Goal: Obtain resource: Download file/media

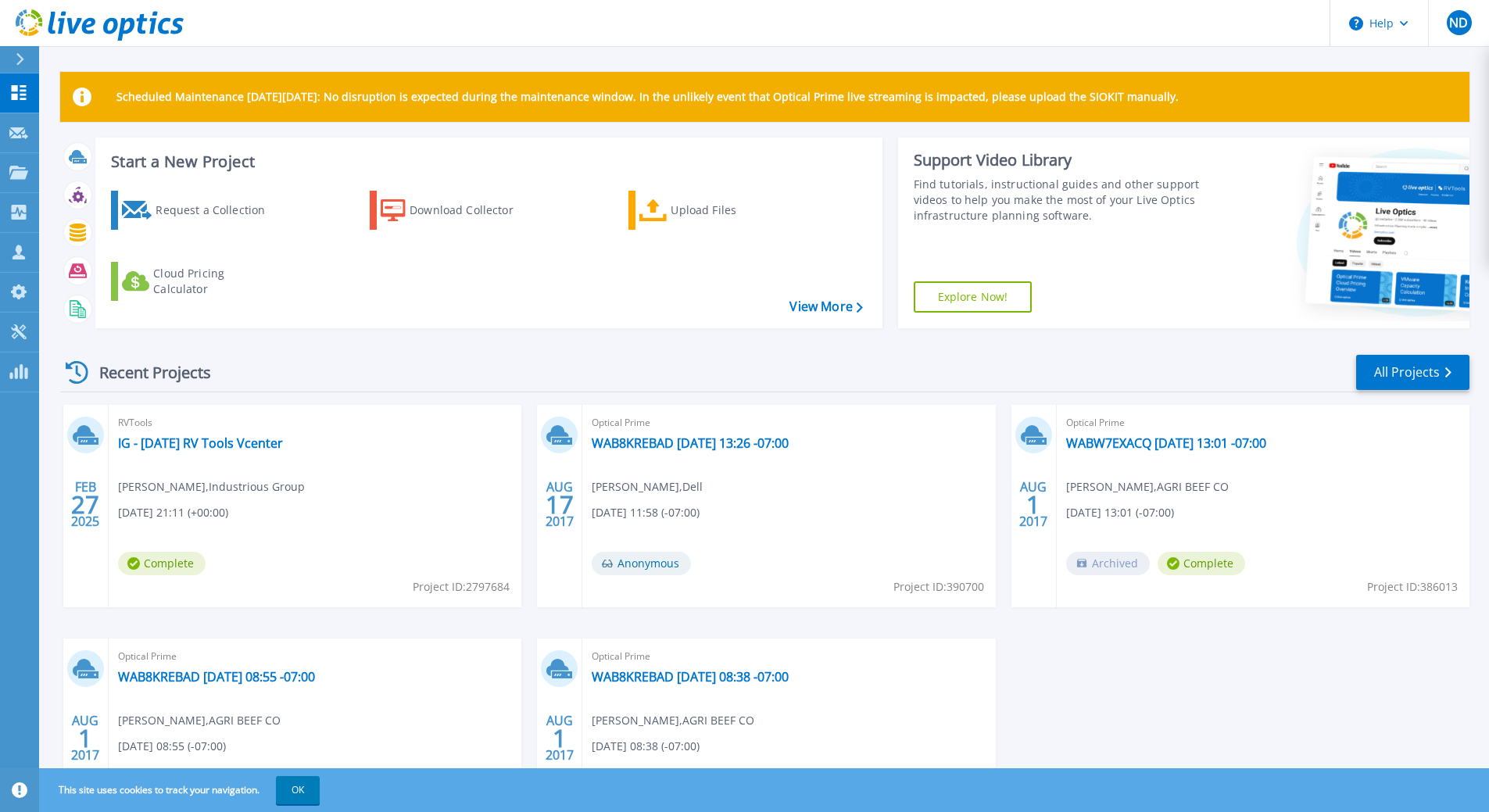
click at [415, 351] on div "Recent Projects All Projects FEB 27 2025 RVTools IG - 2-27-25 RV Tools Vcenter …" at bounding box center [765, 612] width 1409 height 544
click at [408, 345] on div "Recent Projects All Projects FEB 27 2025 RVTools IG - 2-27-25 RV Tools Vcenter …" at bounding box center [765, 612] width 1409 height 544
click at [364, 360] on div "Recent Projects All Projects" at bounding box center [765, 372] width 1409 height 39
click at [243, 214] on div "Request a Collection" at bounding box center [218, 210] width 125 height 32
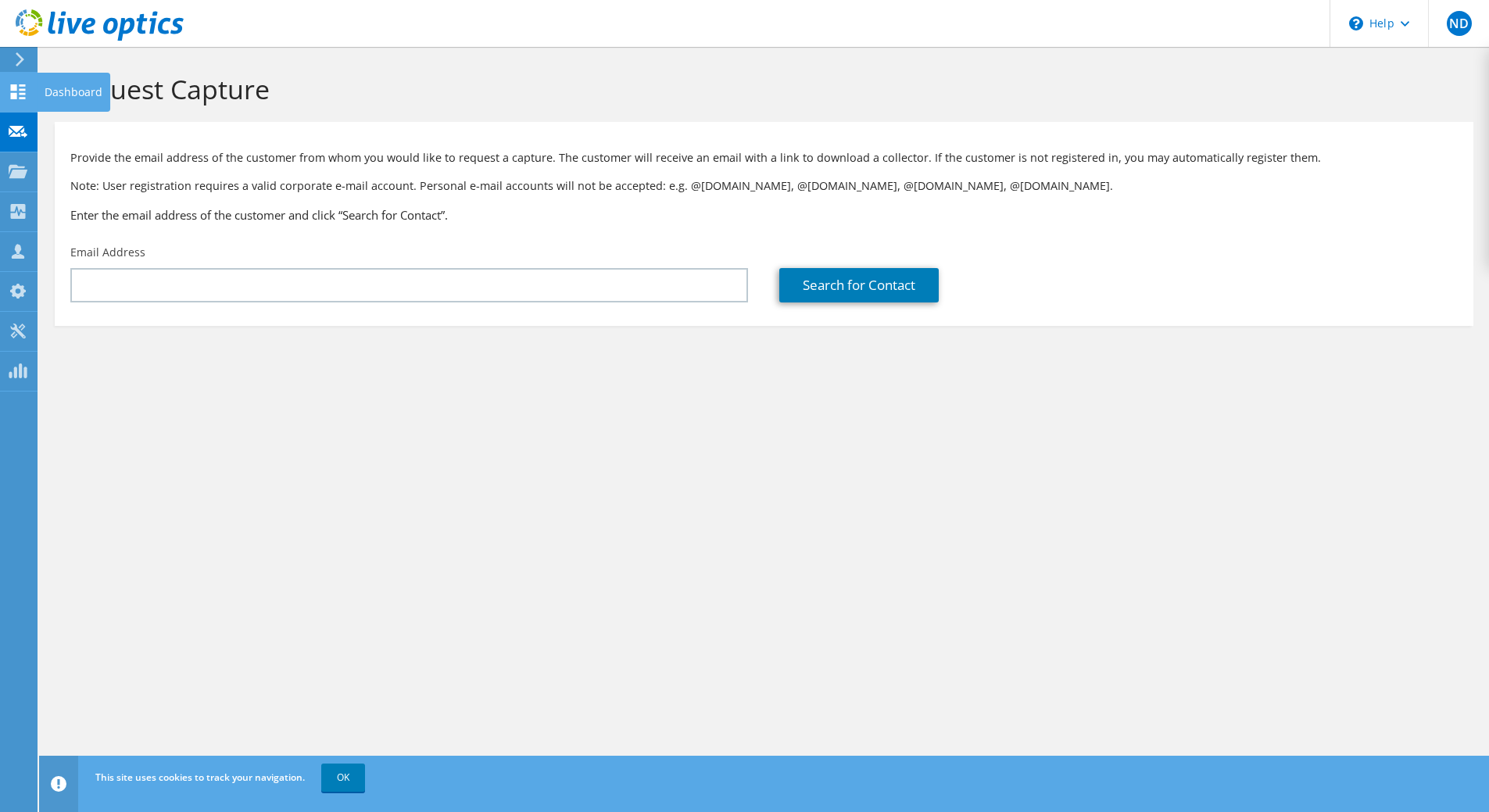
click at [18, 91] on icon at bounding box center [18, 92] width 19 height 15
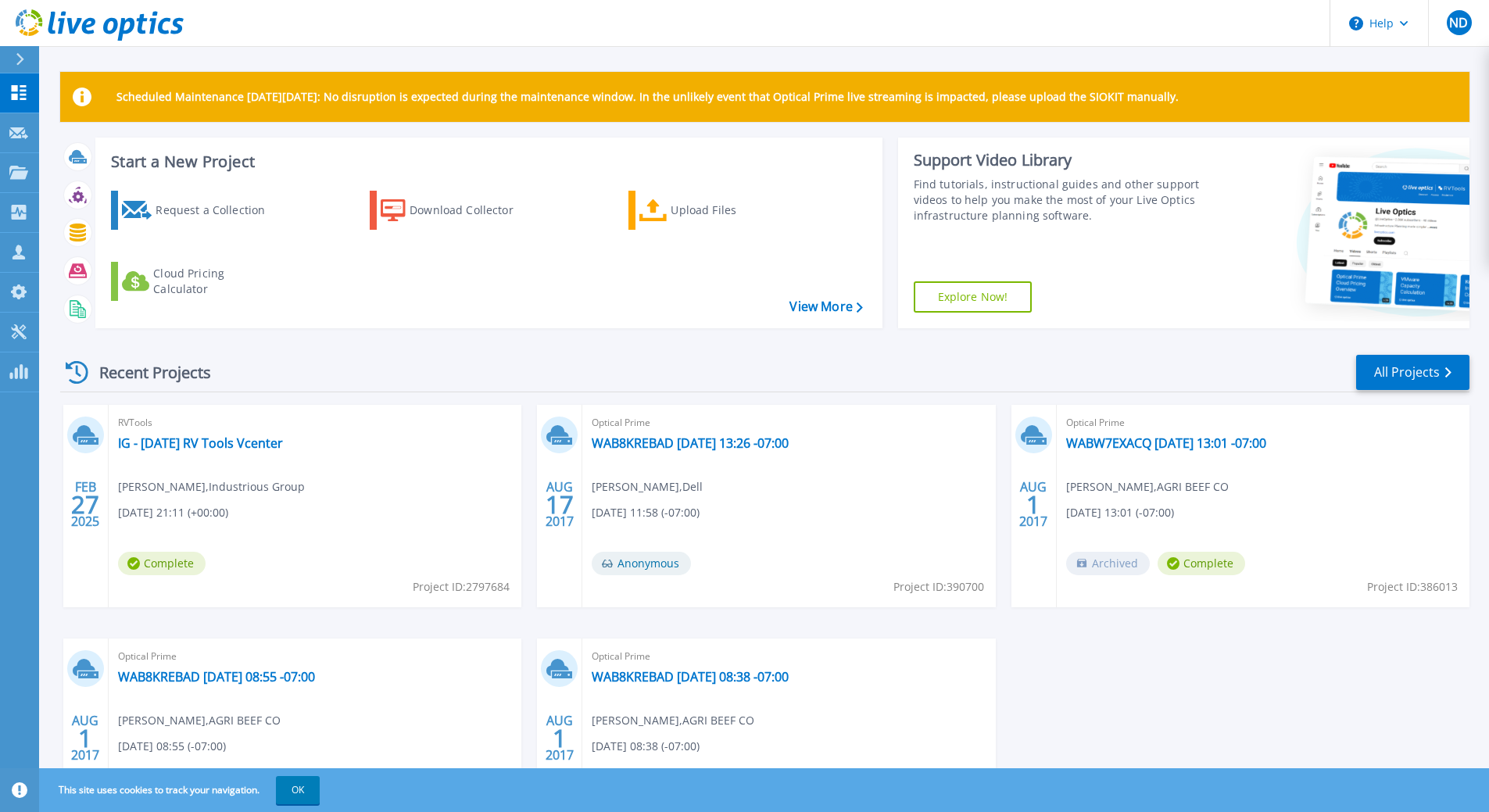
click at [490, 332] on div "Start a New Project Request a Collection Download Collector Upload Files Cloud …" at bounding box center [765, 239] width 1409 height 203
click at [487, 212] on div "Download Collector" at bounding box center [472, 210] width 125 height 32
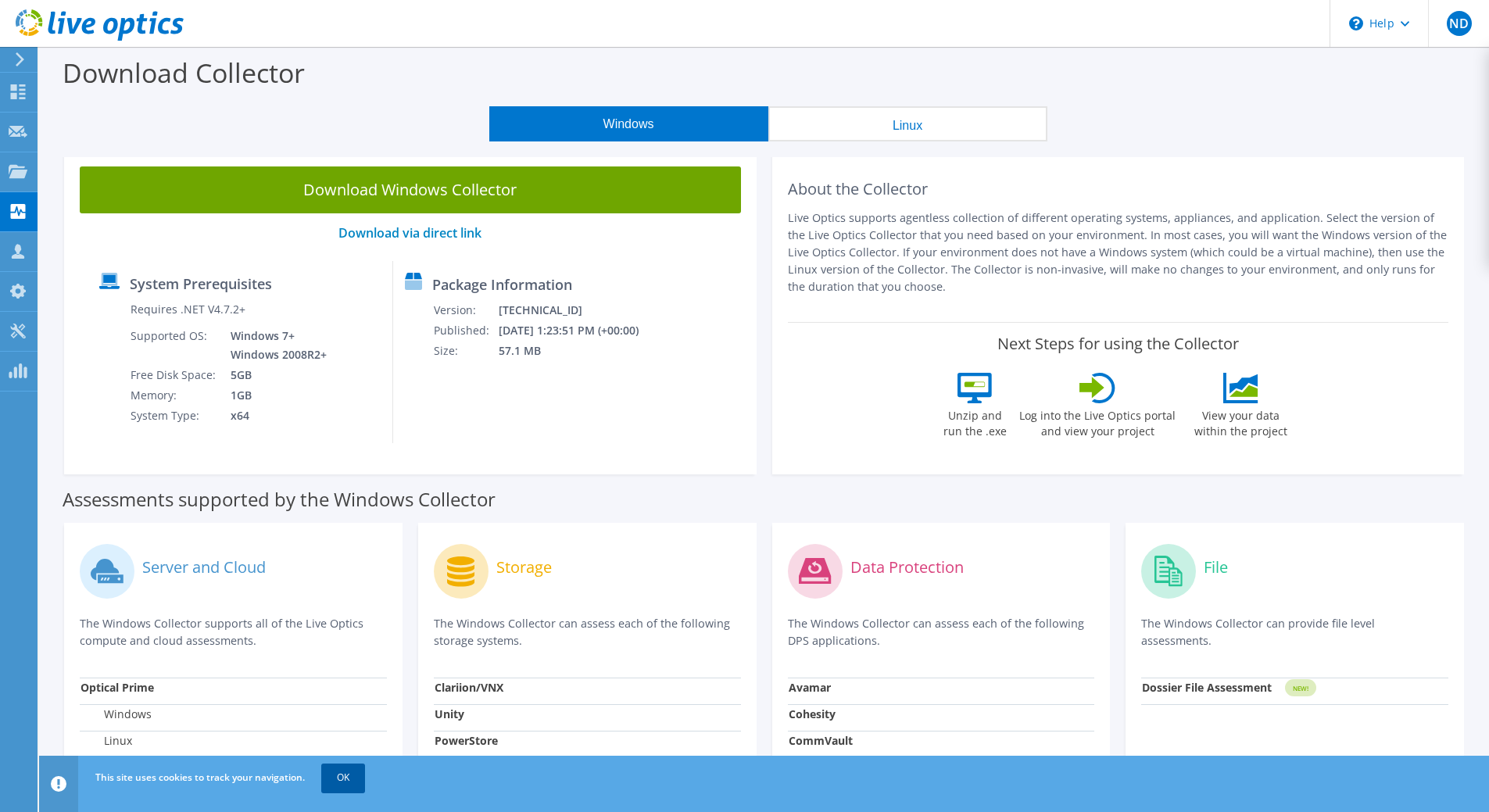
click at [351, 788] on link "OK" at bounding box center [343, 778] width 43 height 28
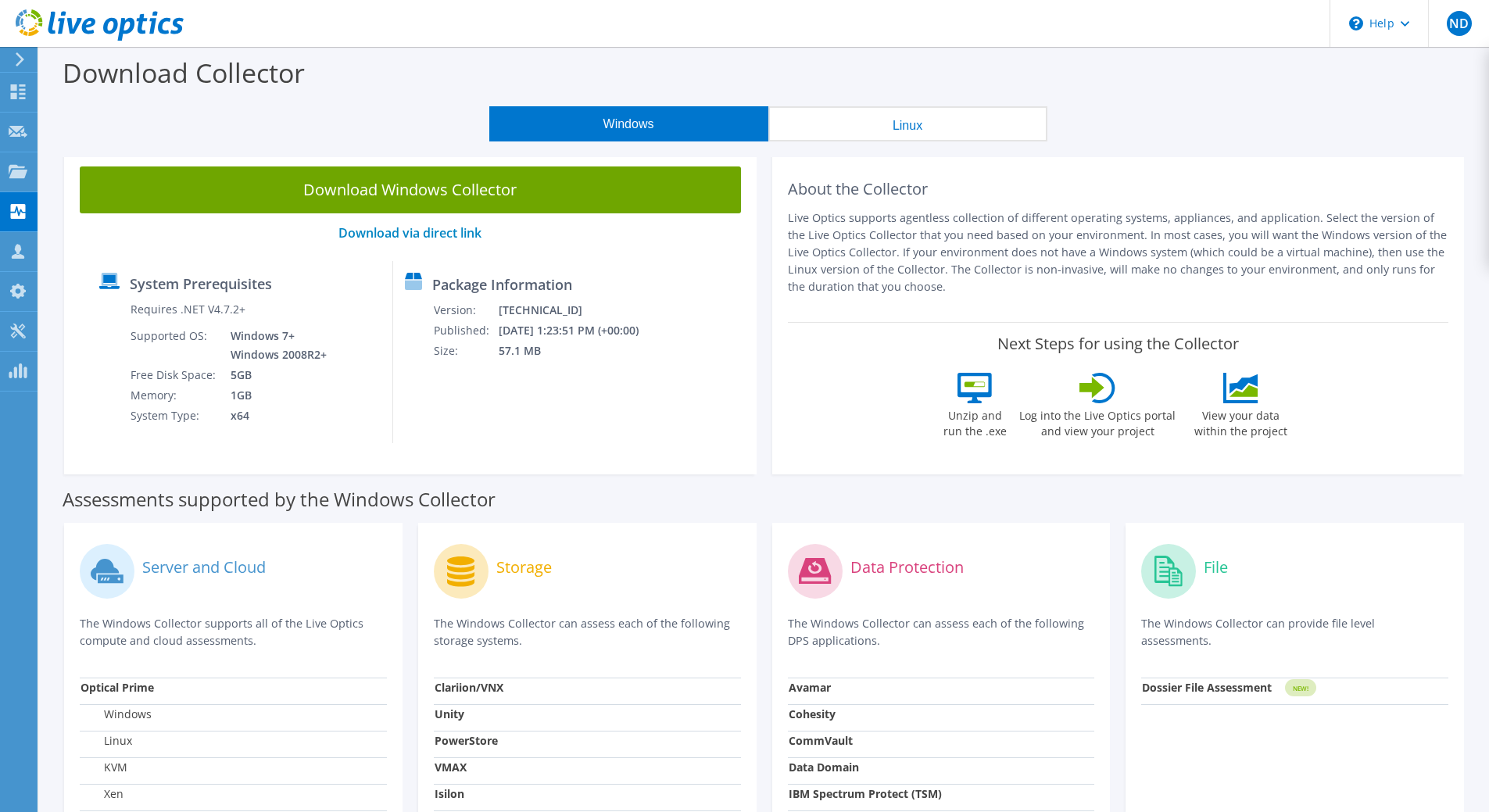
click at [22, 51] on div at bounding box center [92, 26] width 184 height 52
click at [22, 58] on use at bounding box center [20, 59] width 9 height 14
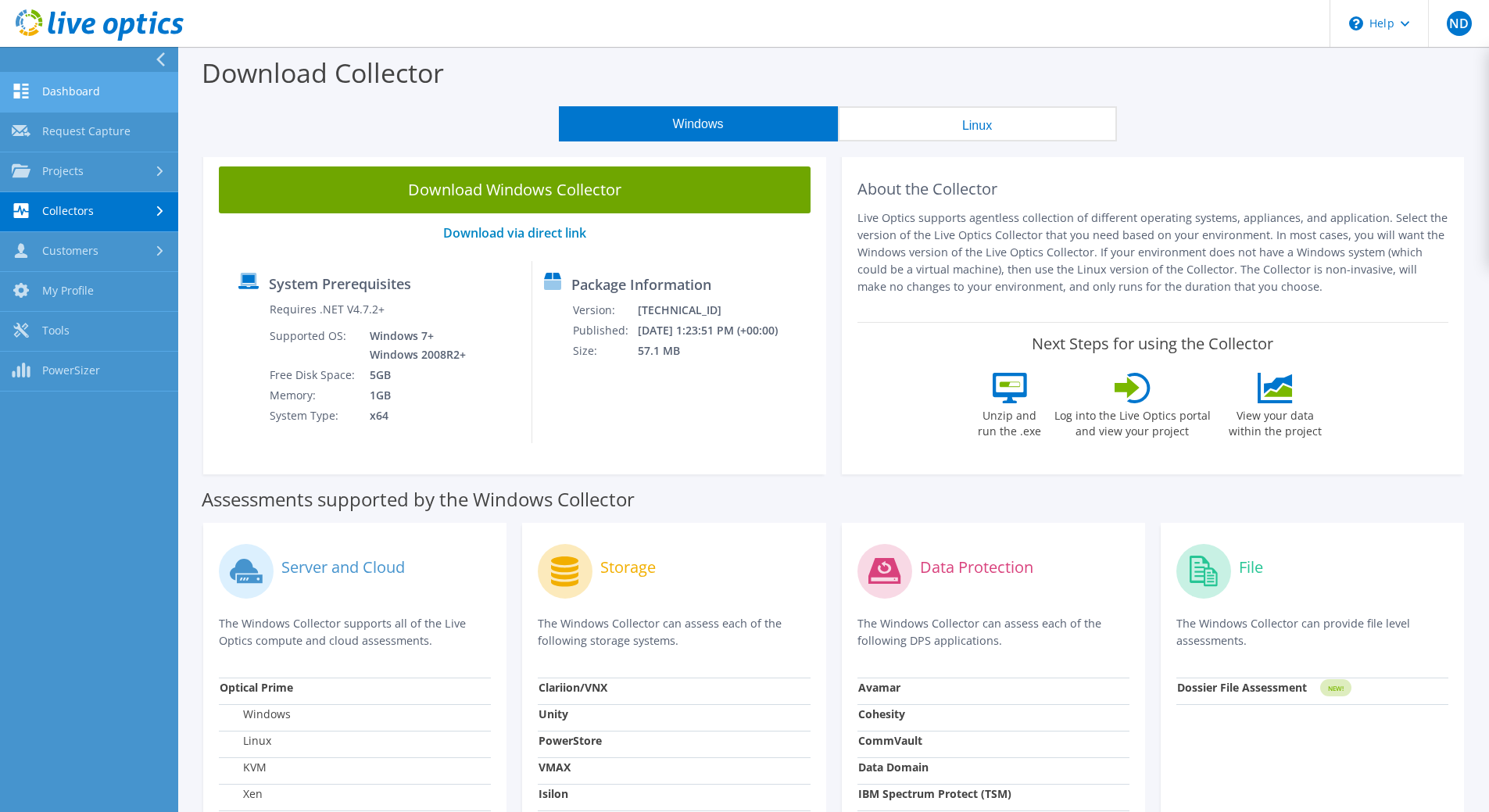
click at [126, 88] on link "Dashboard" at bounding box center [89, 92] width 179 height 39
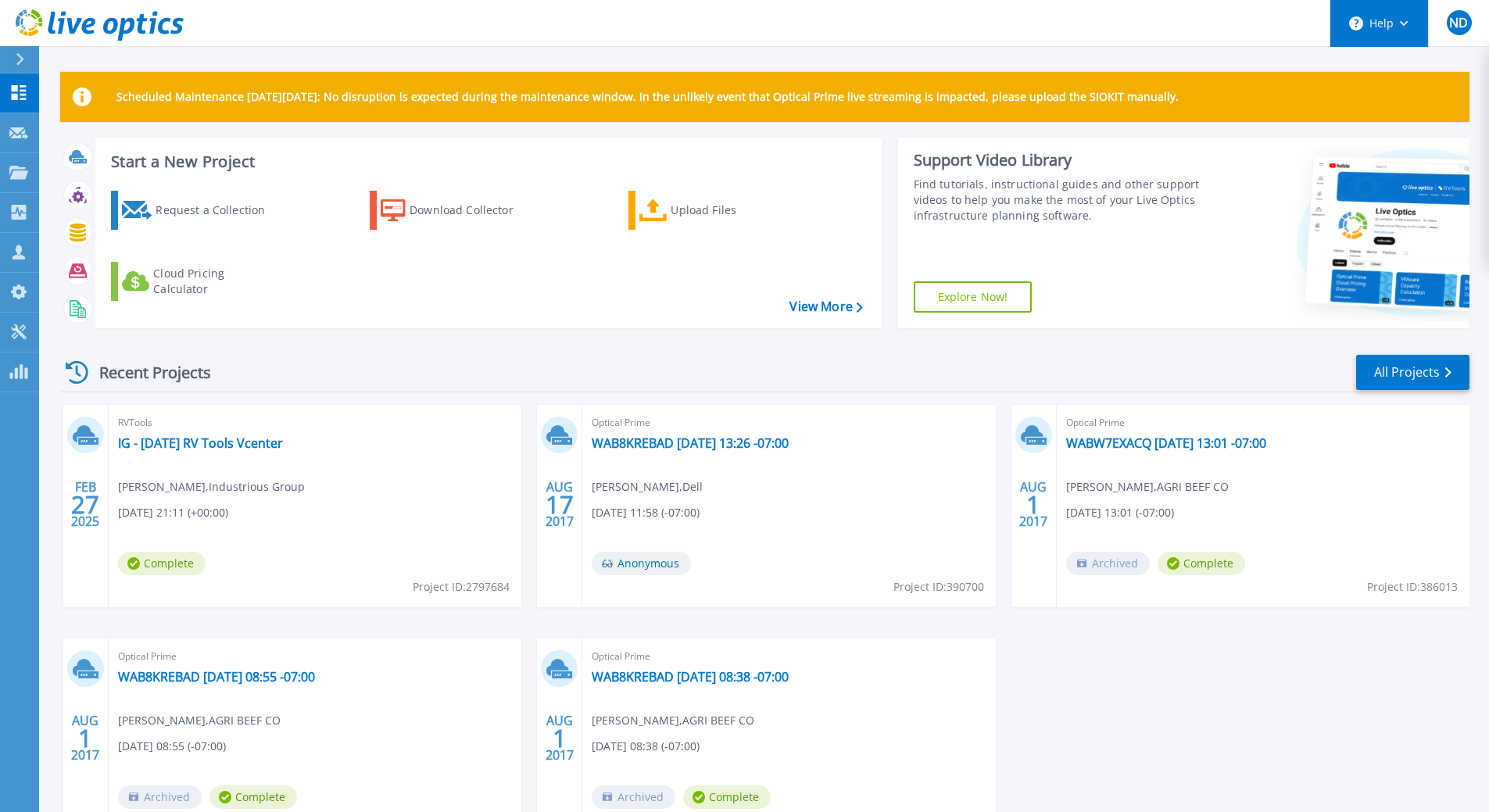
click at [1396, 22] on button "Help" at bounding box center [1379, 23] width 98 height 47
click at [1458, 21] on span "ND" at bounding box center [1459, 23] width 19 height 13
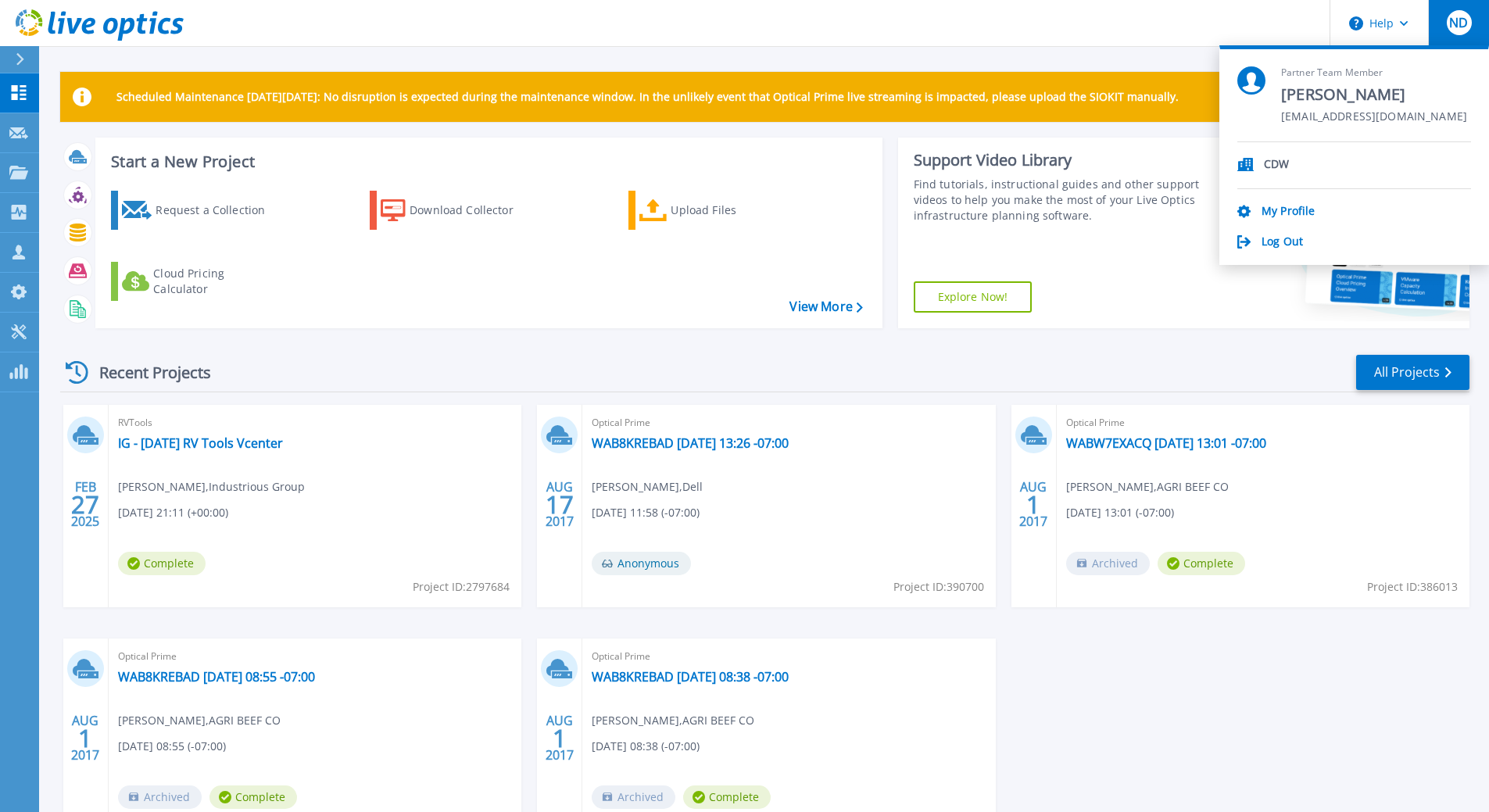
click at [1064, 38] on header "Help ND Partner Team Member NICHOLAS DIONESOTES nickdio@cdw.com CDW My Profile …" at bounding box center [744, 23] width 1489 height 47
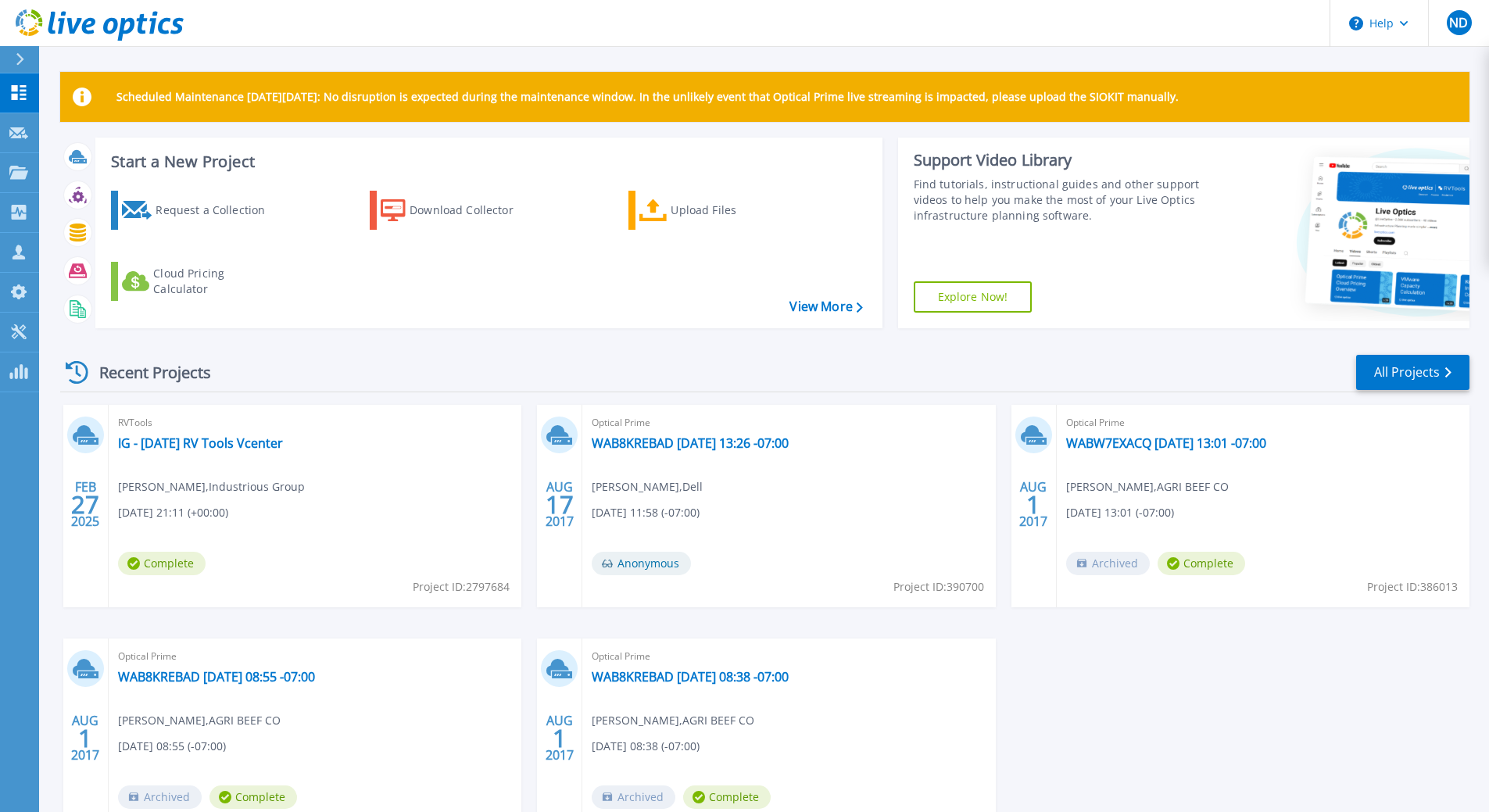
click at [531, 618] on div "FEB 27 2025 RVTools IG - 2-27-25 RV Tools Vcenter James Downey , Industrious Gr…" at bounding box center [758, 639] width 1422 height 468
click at [562, 351] on div "Recent Projects All Projects [DATE] RVTools IG - [DATE] RV Tools Vcenter [PERSO…" at bounding box center [765, 612] width 1409 height 544
click at [709, 386] on div "Recent Projects All Projects" at bounding box center [765, 372] width 1409 height 39
click at [653, 370] on div "Recent Projects All Projects" at bounding box center [765, 372] width 1409 height 39
click at [714, 351] on div "Recent Projects All Projects [DATE] RVTools IG - [DATE] RV Tools Vcenter [PERSO…" at bounding box center [765, 612] width 1409 height 544
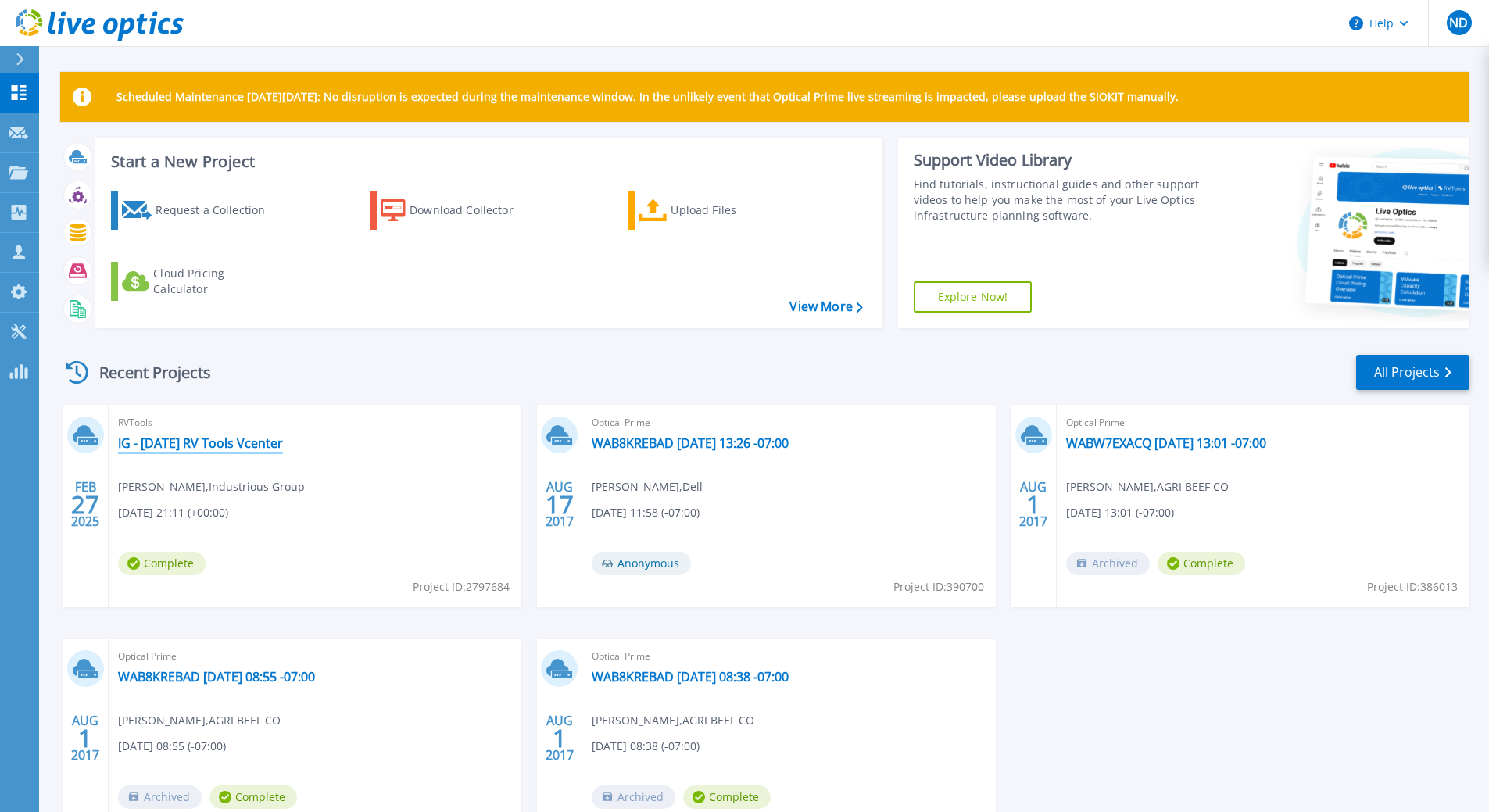
click at [227, 441] on link "IG - [DATE] RV Tools Vcenter" at bounding box center [200, 443] width 165 height 16
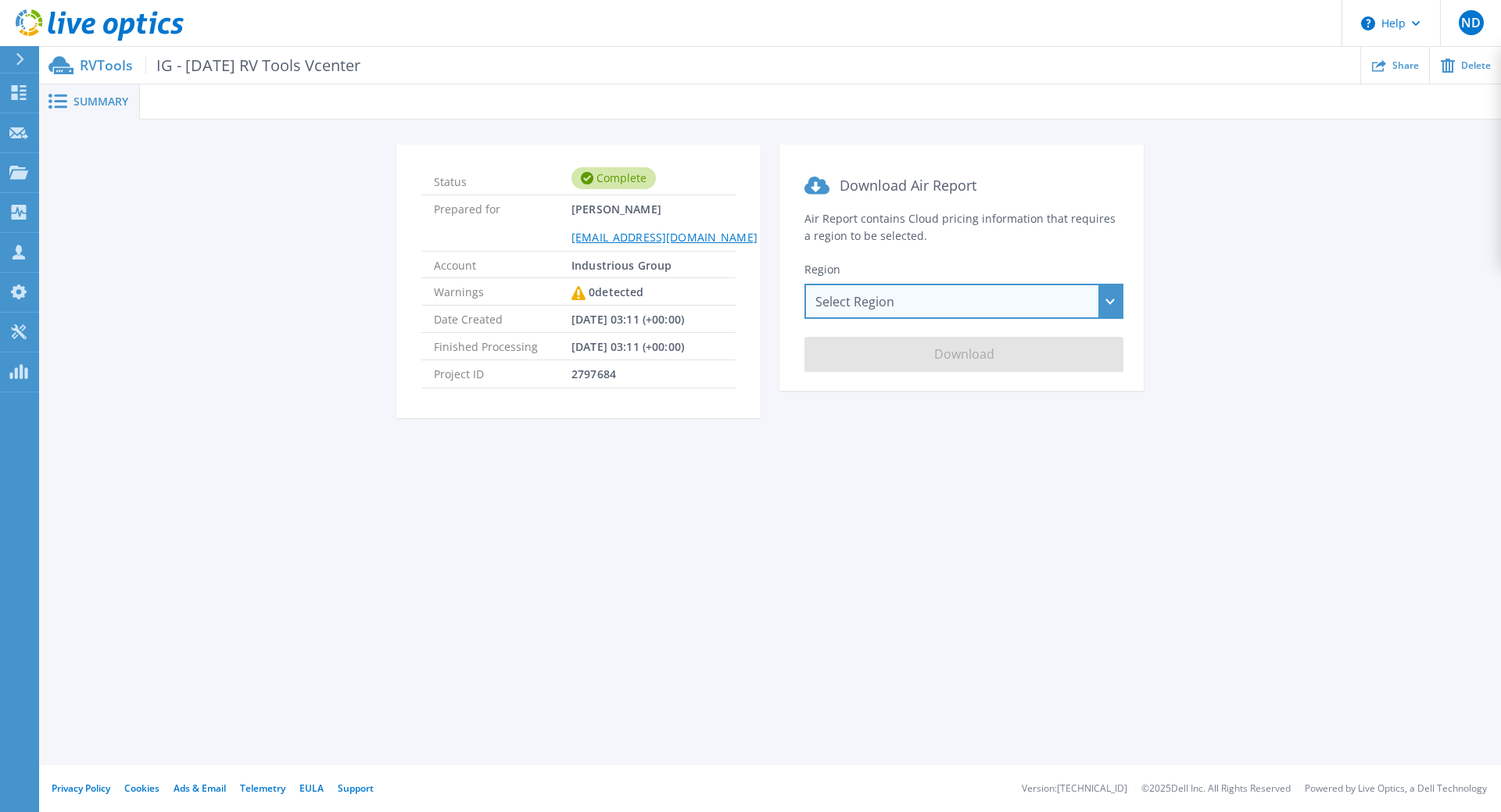
click at [938, 299] on div "Select Region [GEOGRAPHIC_DATA] ([GEOGRAPHIC_DATA]) [GEOGRAPHIC_DATA] ([GEOGRAP…" at bounding box center [964, 301] width 319 height 36
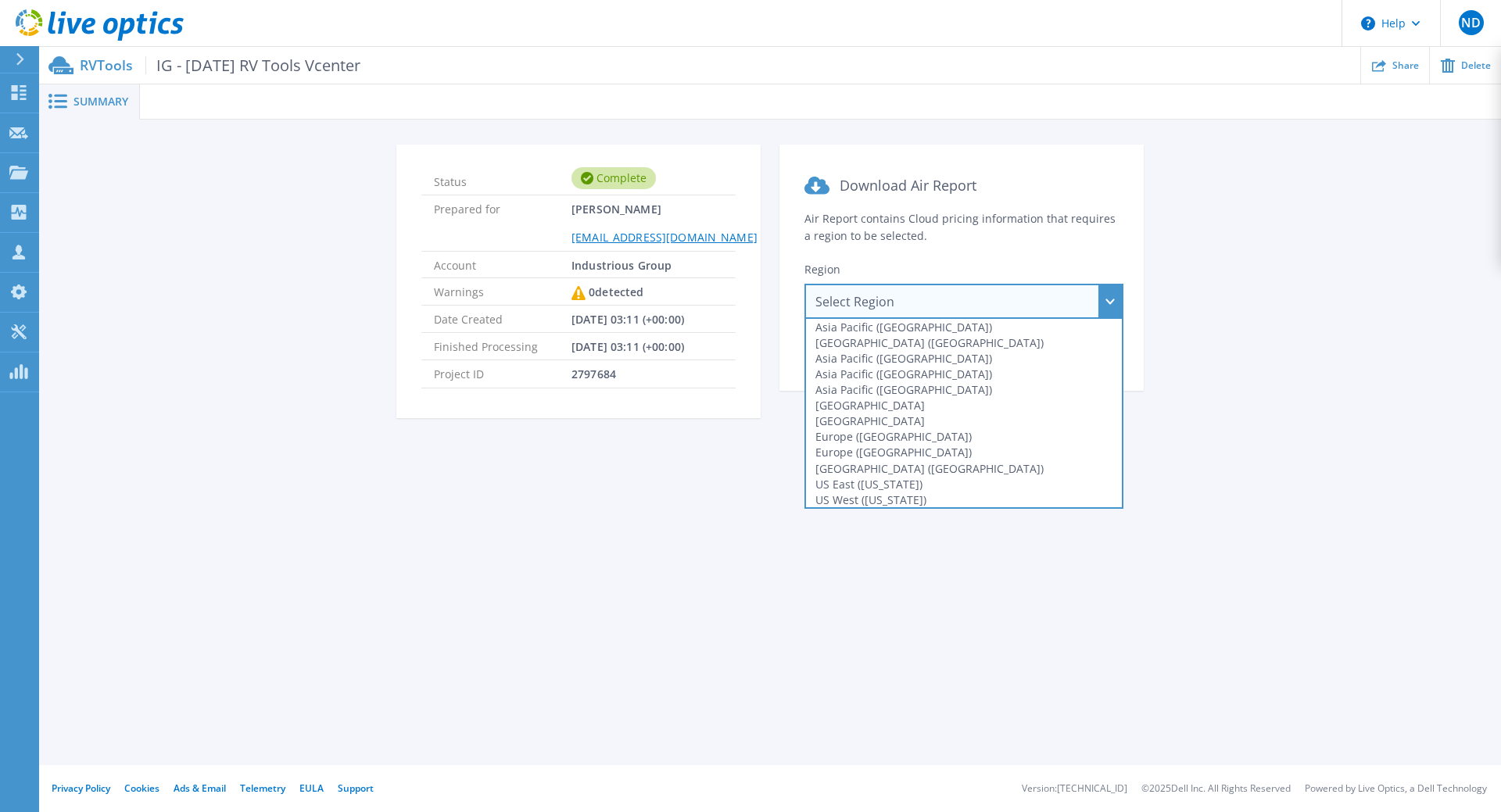
click at [947, 242] on section "Download Air Report Air Report contains Cloud pricing information that requires…" at bounding box center [961, 268] width 364 height 246
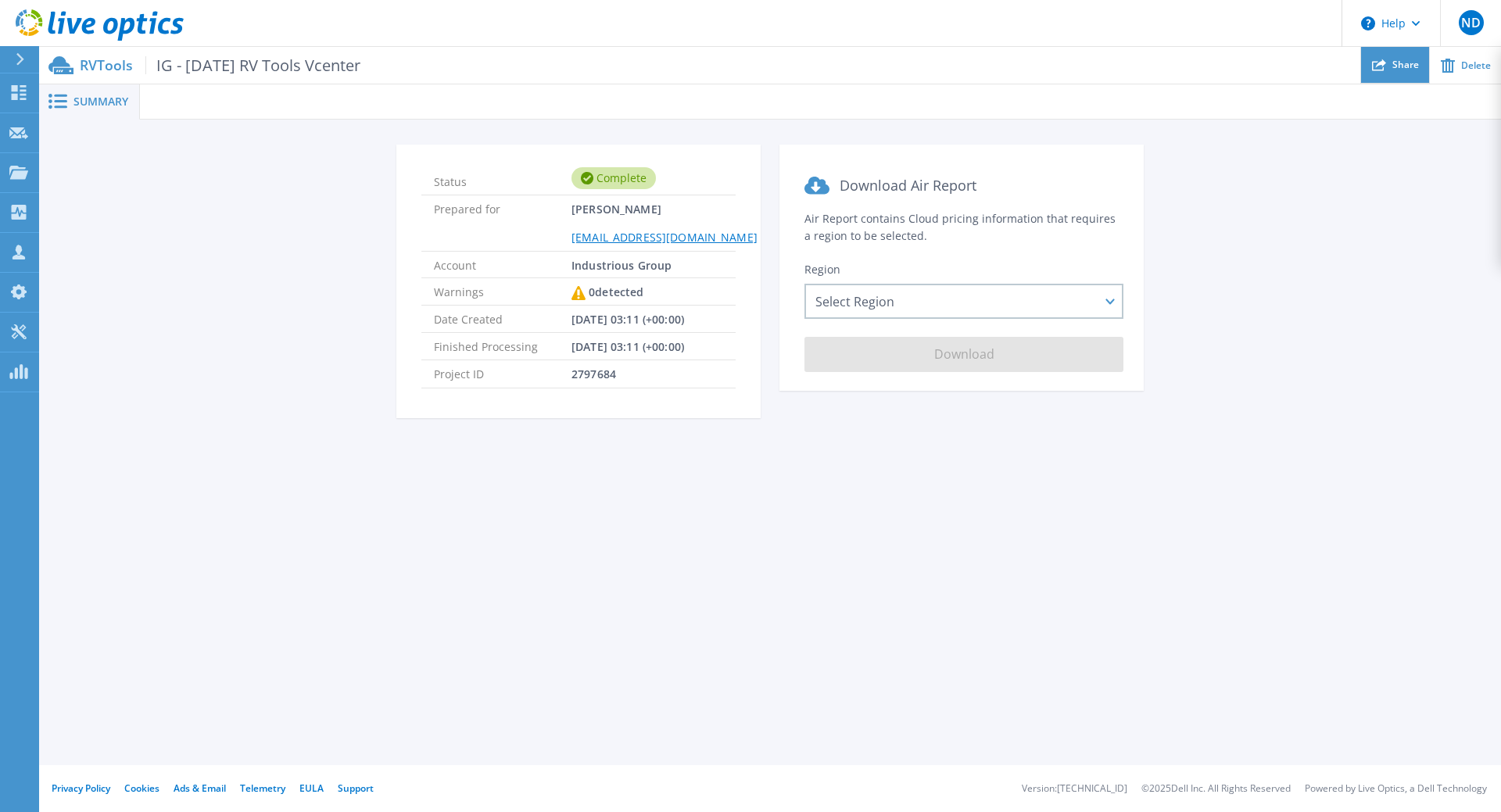
click at [1403, 68] on span "Share" at bounding box center [1406, 65] width 27 height 9
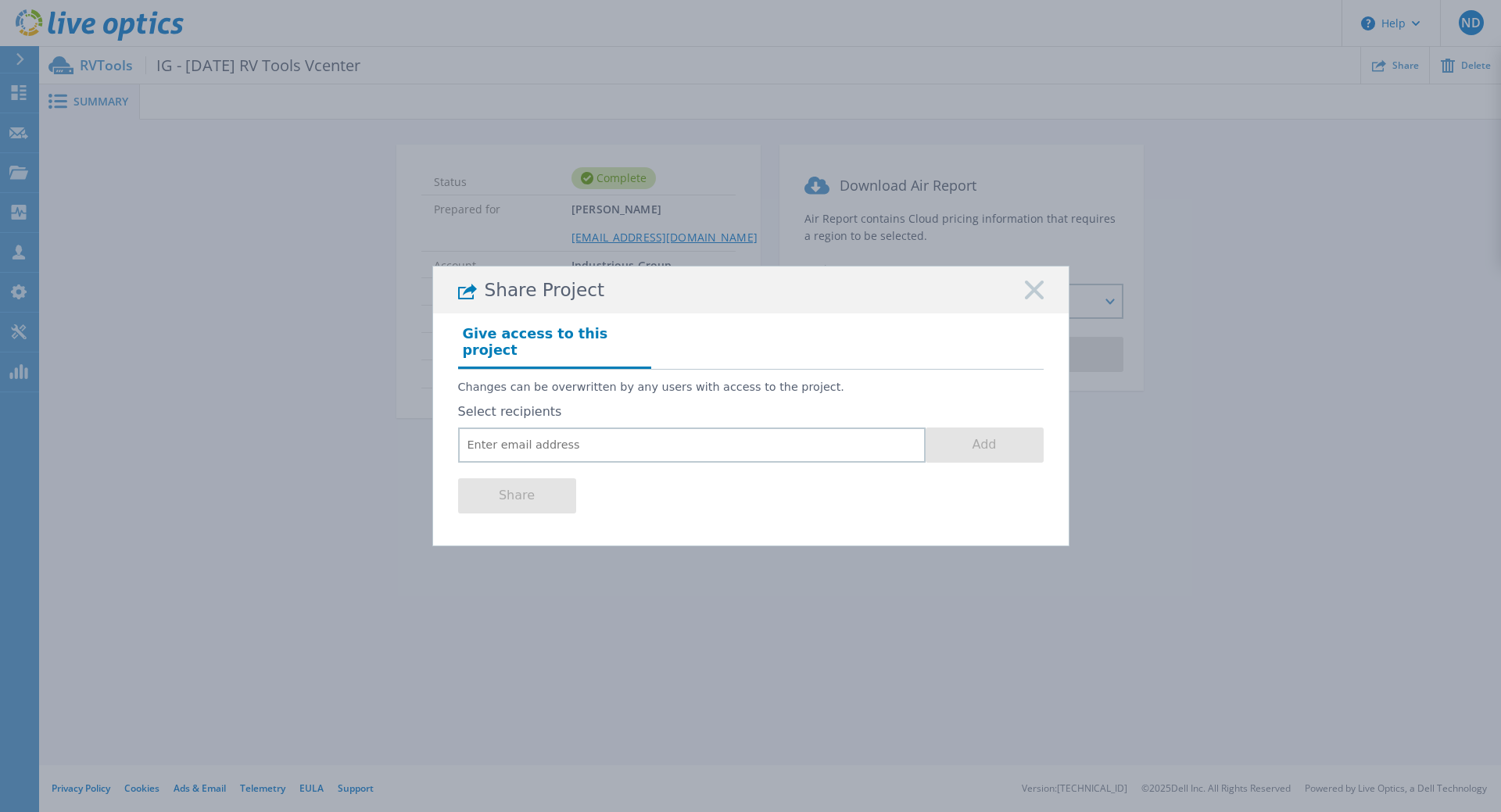
click at [1035, 299] on rect at bounding box center [1034, 291] width 21 height 21
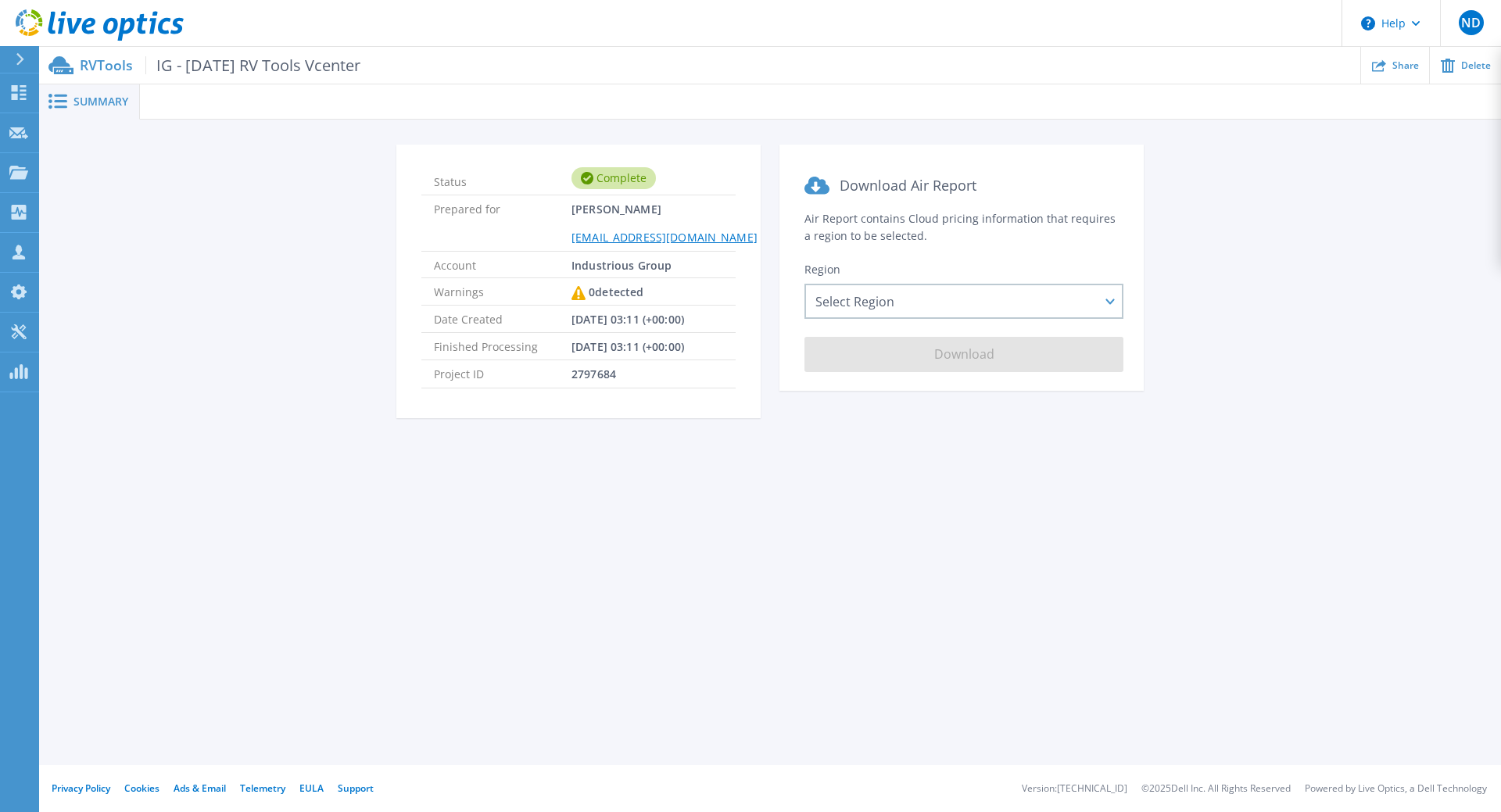
click at [89, 96] on span "Summary" at bounding box center [100, 102] width 55 height 11
click at [328, 218] on div "Status Complete Prepared for James Downey JDowney@industriousgroup.com Account …" at bounding box center [769, 291] width 1415 height 292
click at [244, 166] on div "Status Complete Prepared for James Downey JDowney@industriousgroup.com Account …" at bounding box center [769, 291] width 1415 height 292
click at [101, 22] on icon at bounding box center [100, 25] width 168 height 32
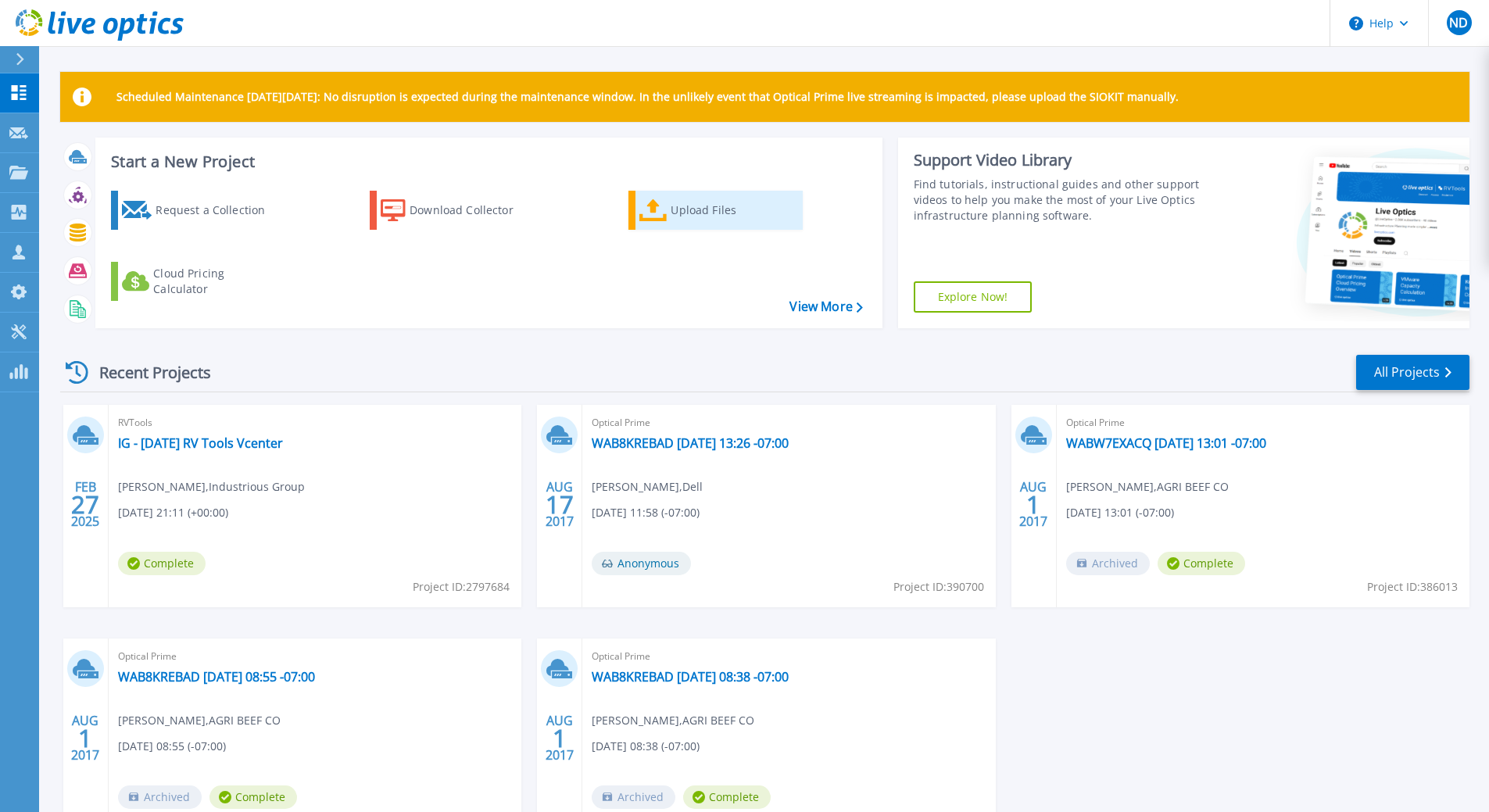
click at [701, 209] on div "Upload Files" at bounding box center [733, 210] width 125 height 32
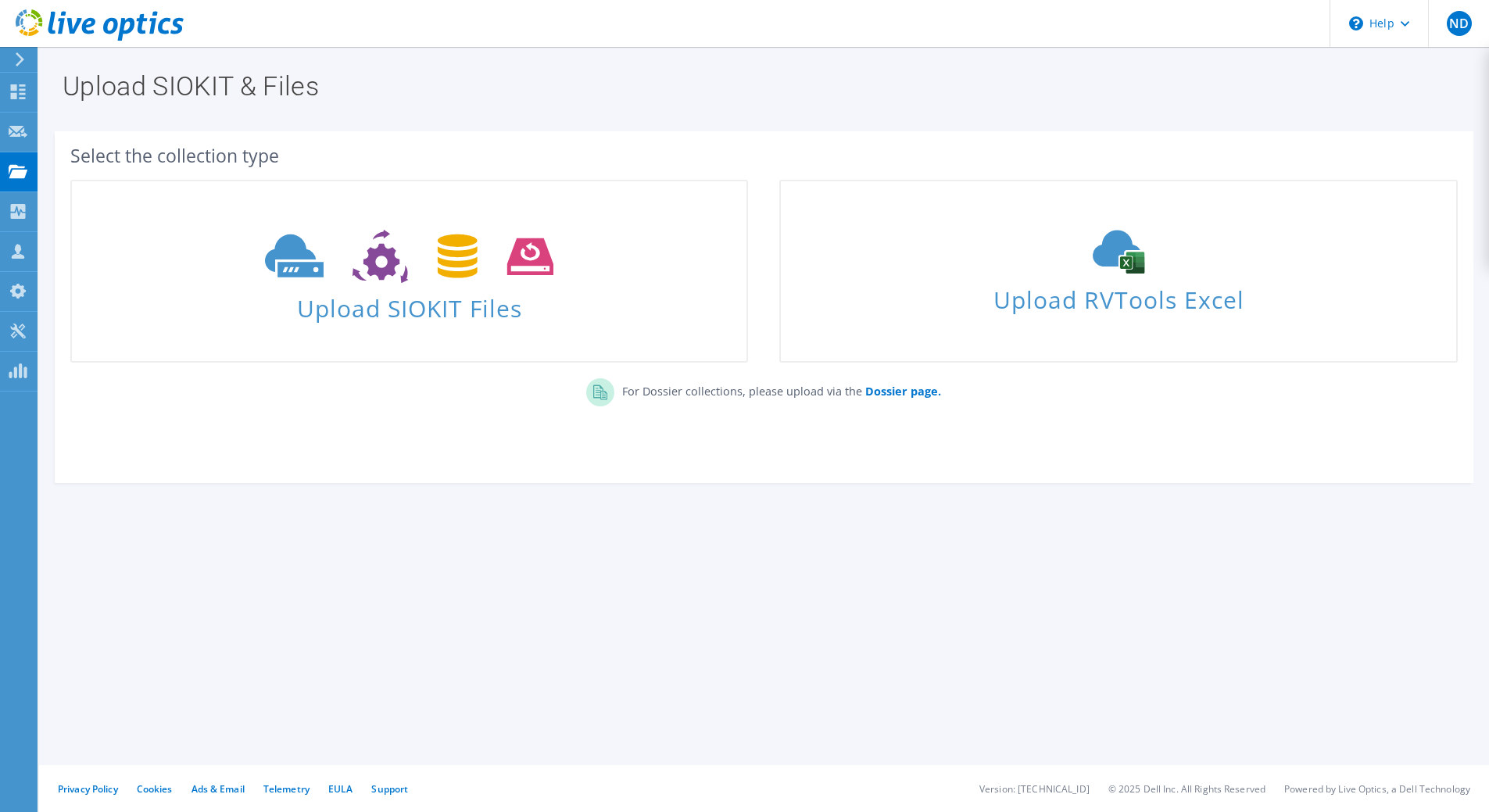
click at [21, 56] on use at bounding box center [20, 59] width 9 height 14
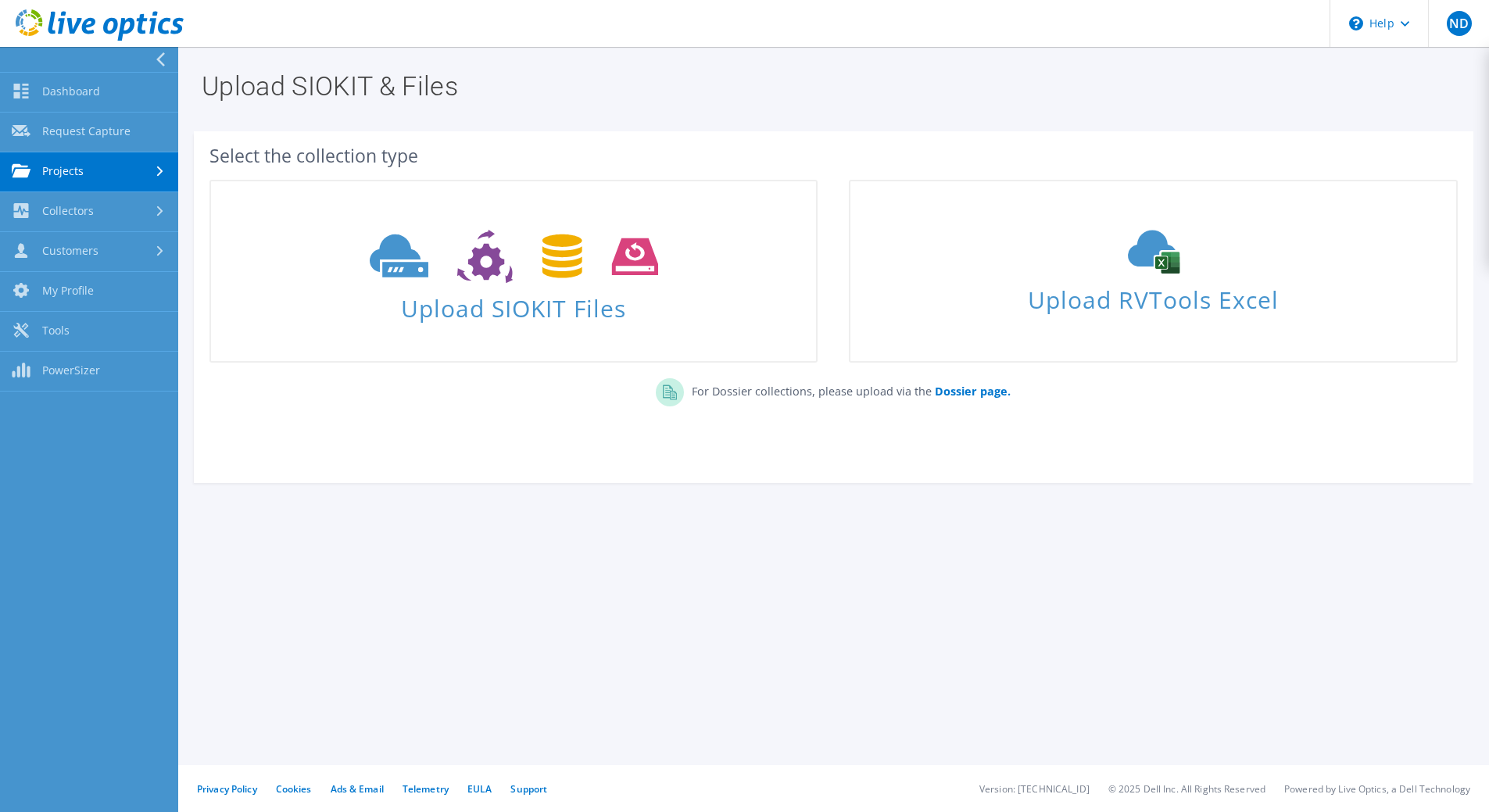
click at [105, 21] on icon at bounding box center [100, 25] width 168 height 32
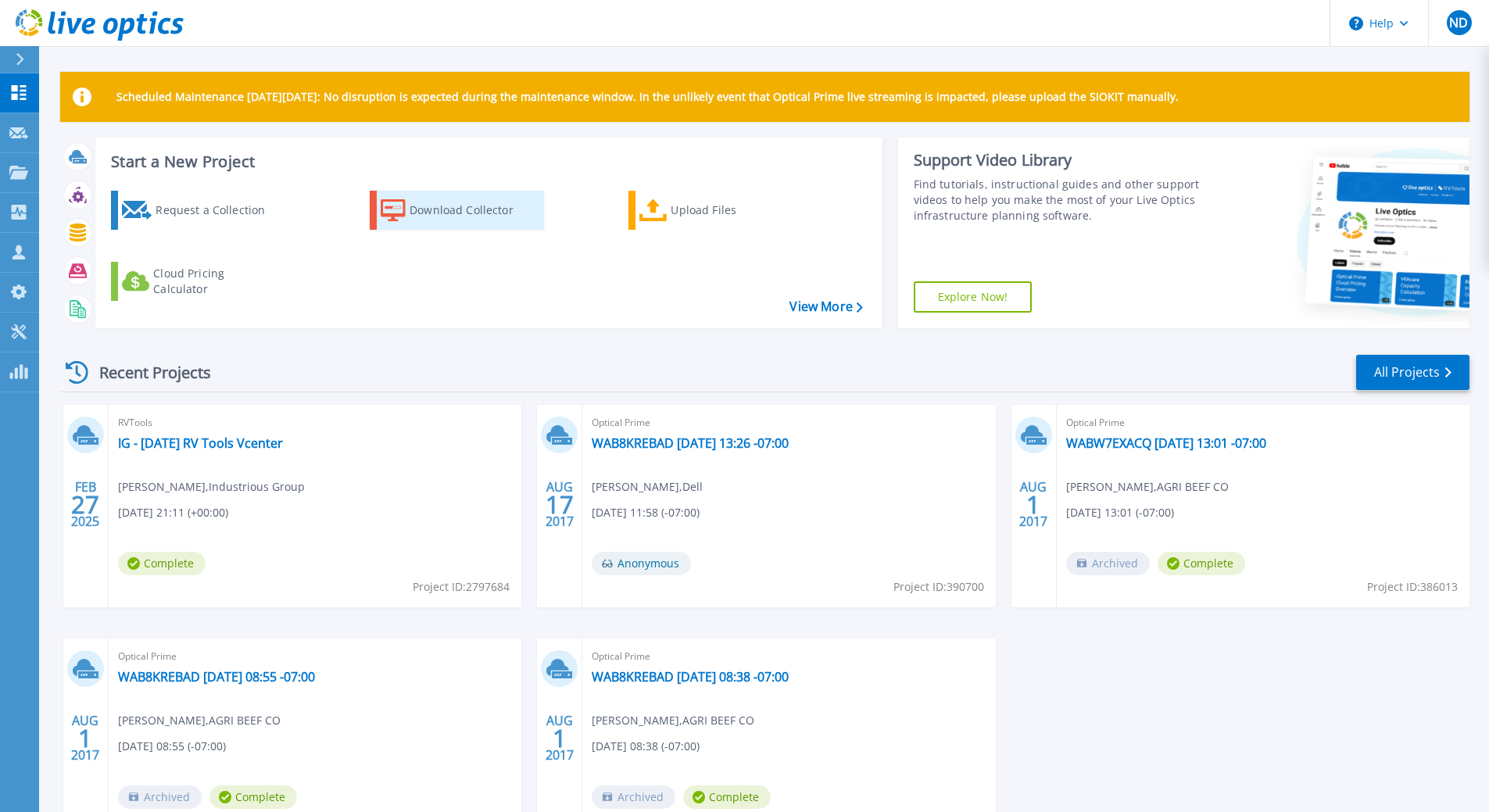
click at [468, 212] on div "Download Collector" at bounding box center [472, 210] width 125 height 32
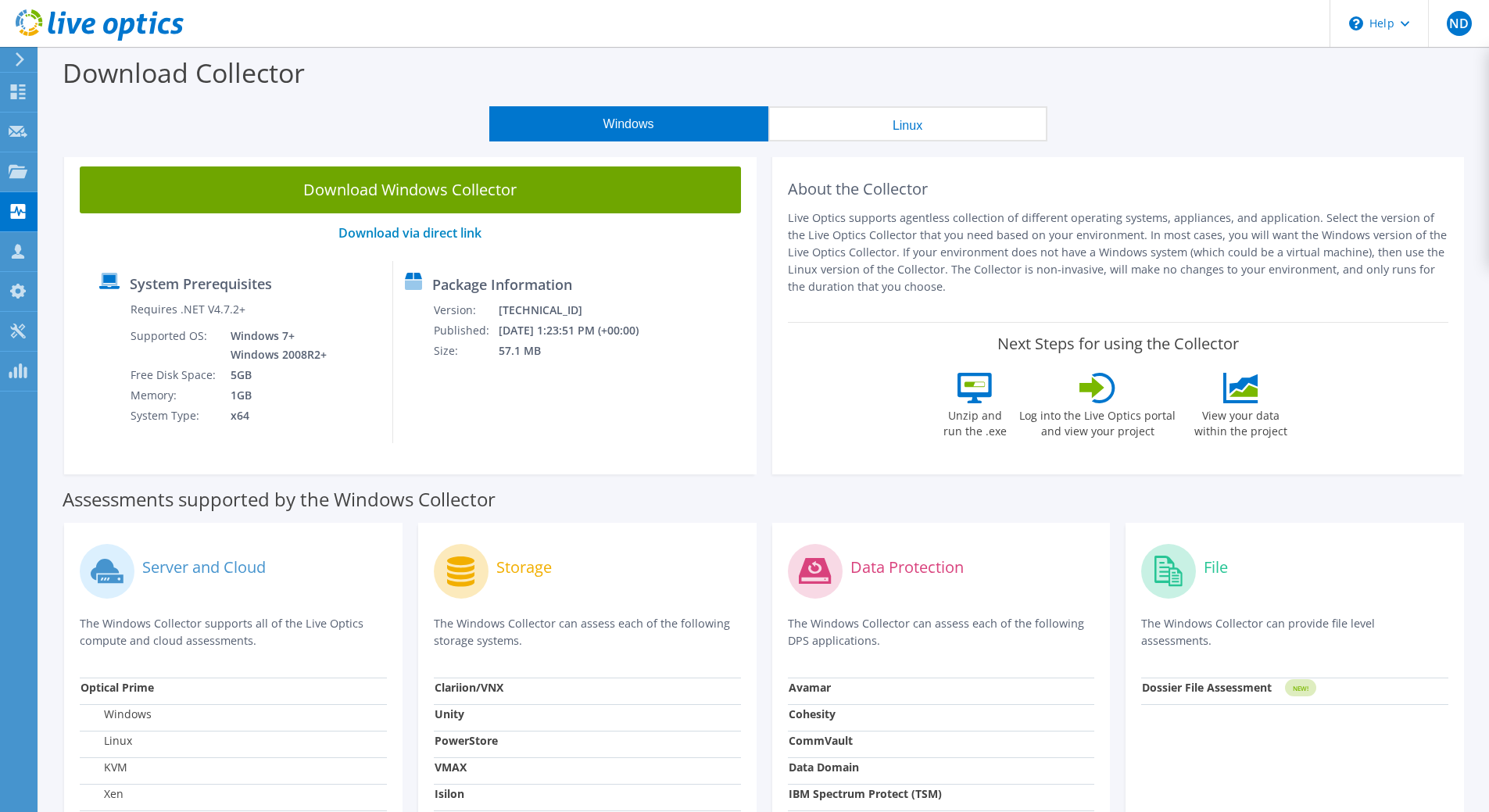
click at [18, 56] on icon at bounding box center [20, 59] width 12 height 14
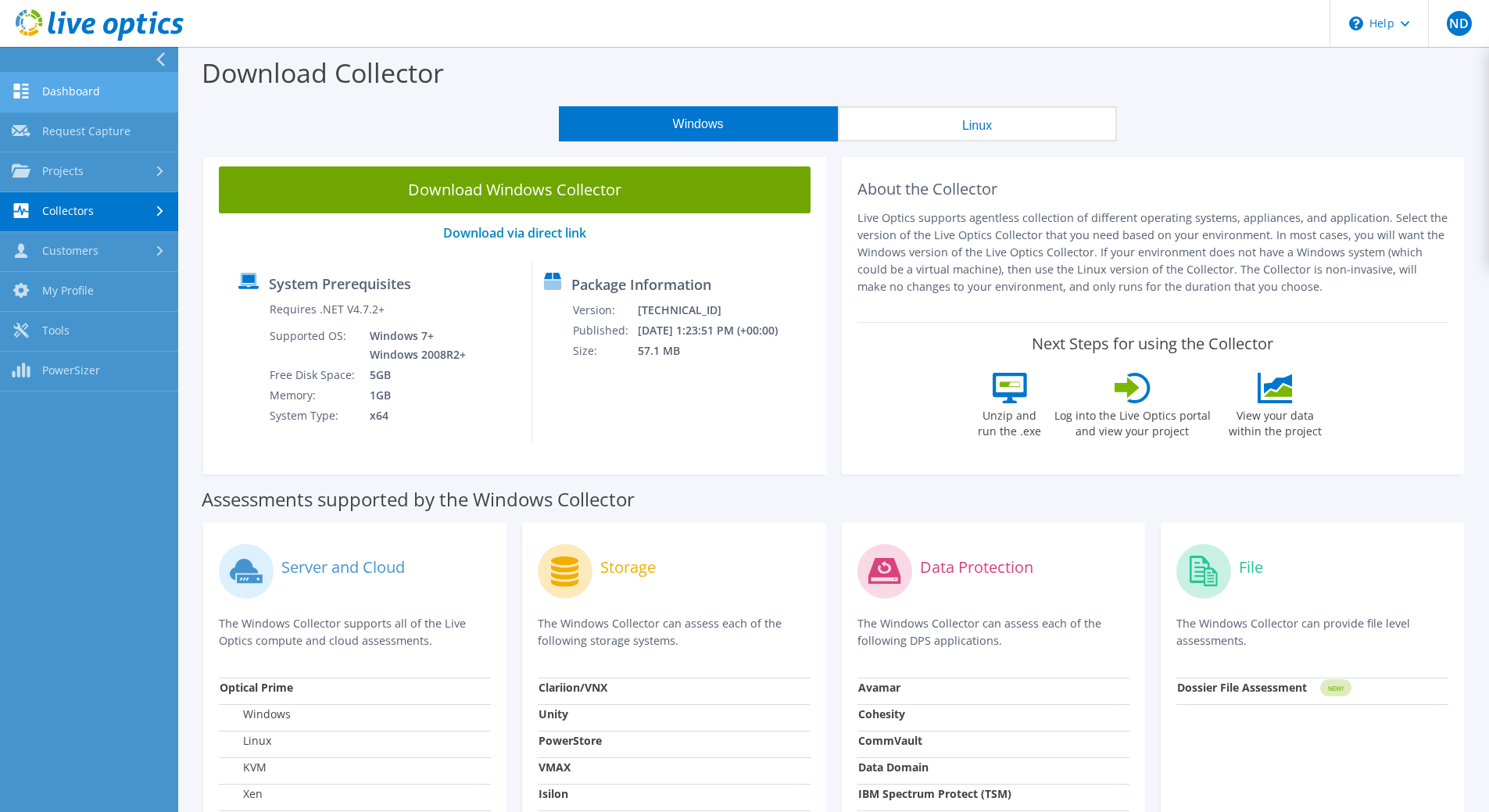
click at [85, 88] on link "Dashboard" at bounding box center [89, 92] width 179 height 39
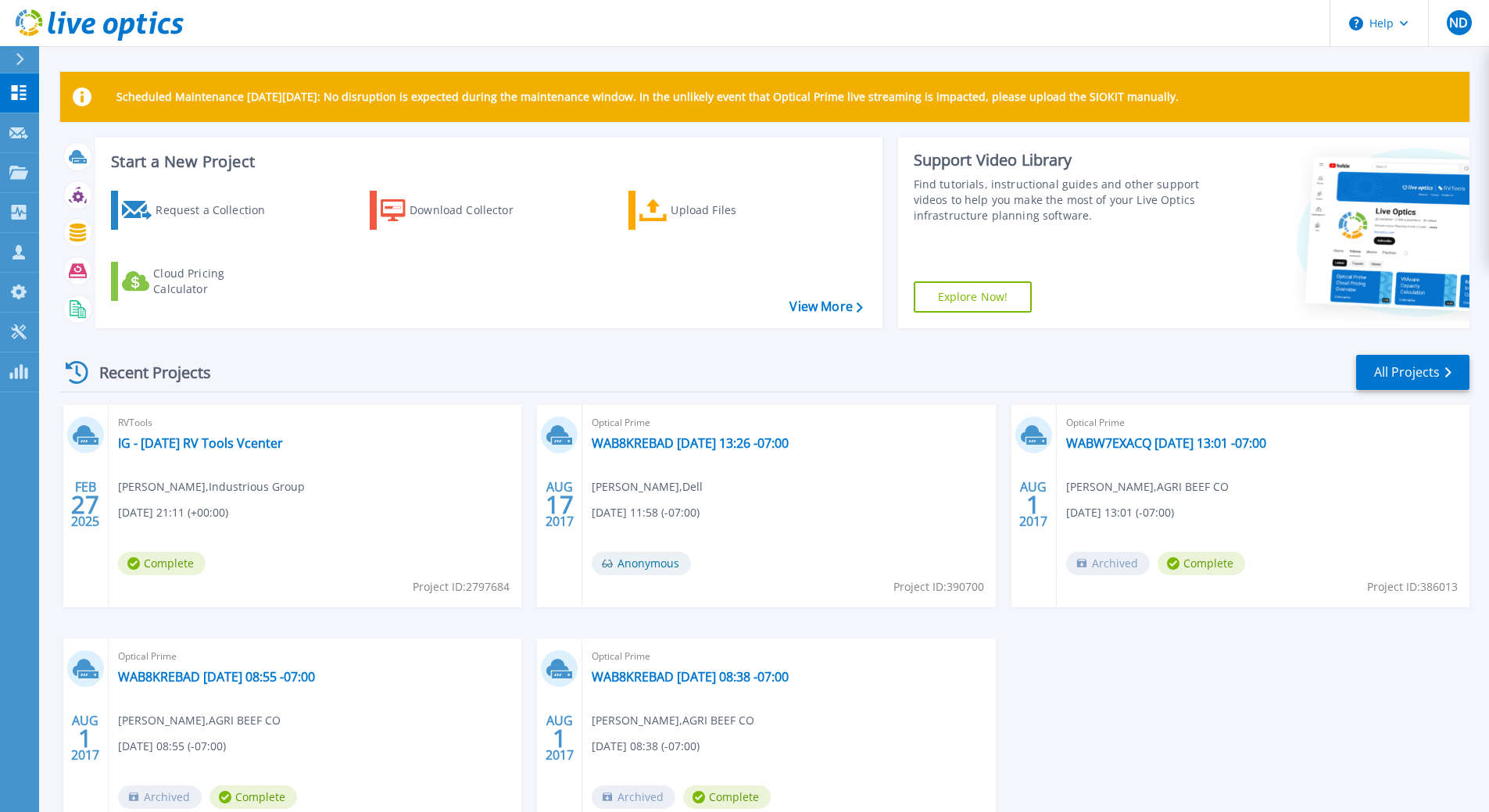
click at [479, 355] on div "Recent Projects All Projects" at bounding box center [765, 372] width 1409 height 39
click at [472, 355] on div "Recent Projects All Projects" at bounding box center [765, 372] width 1409 height 39
click at [840, 304] on link "View More" at bounding box center [826, 306] width 73 height 15
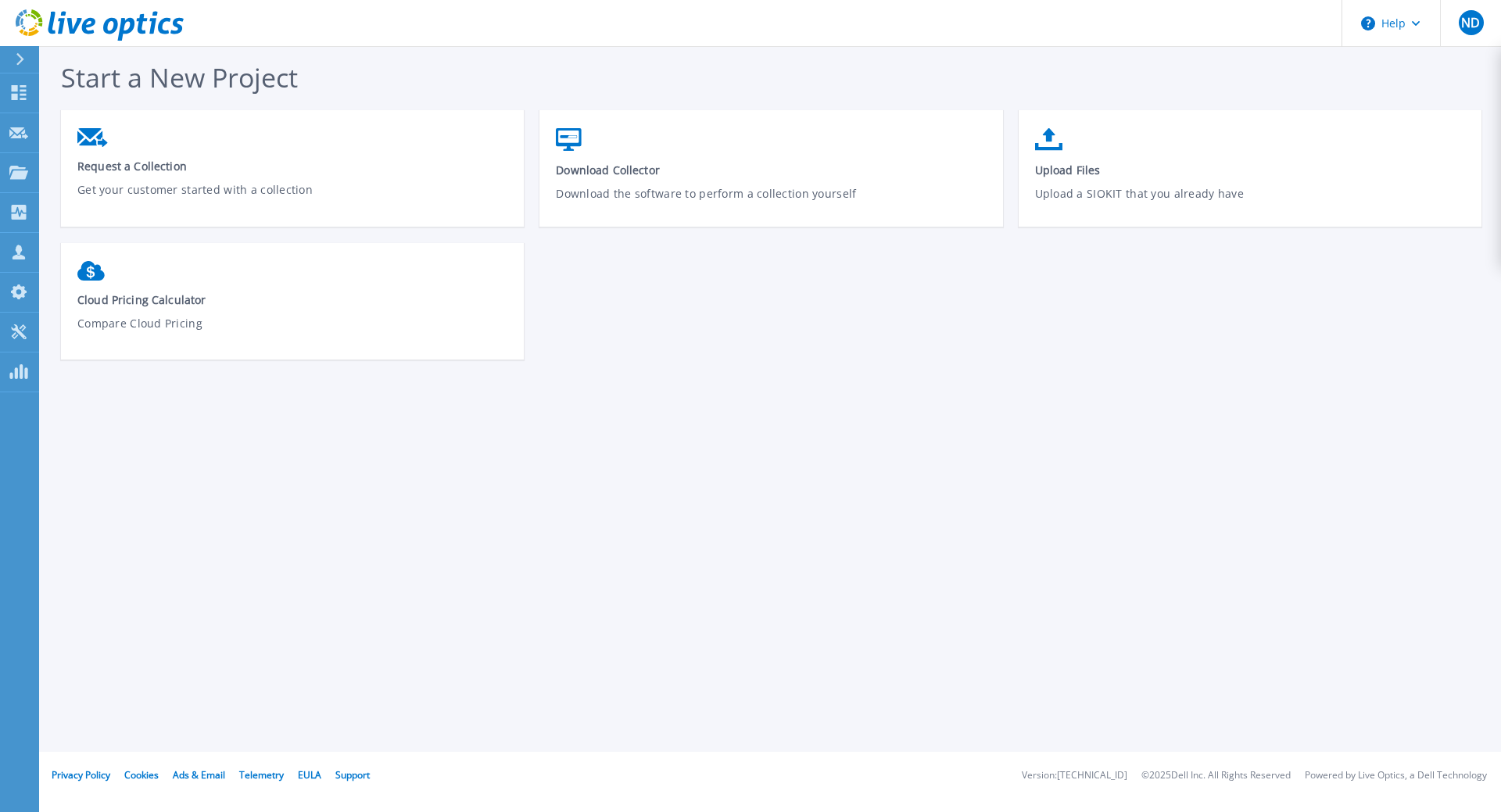
click at [72, 29] on icon at bounding box center [74, 26] width 15 height 16
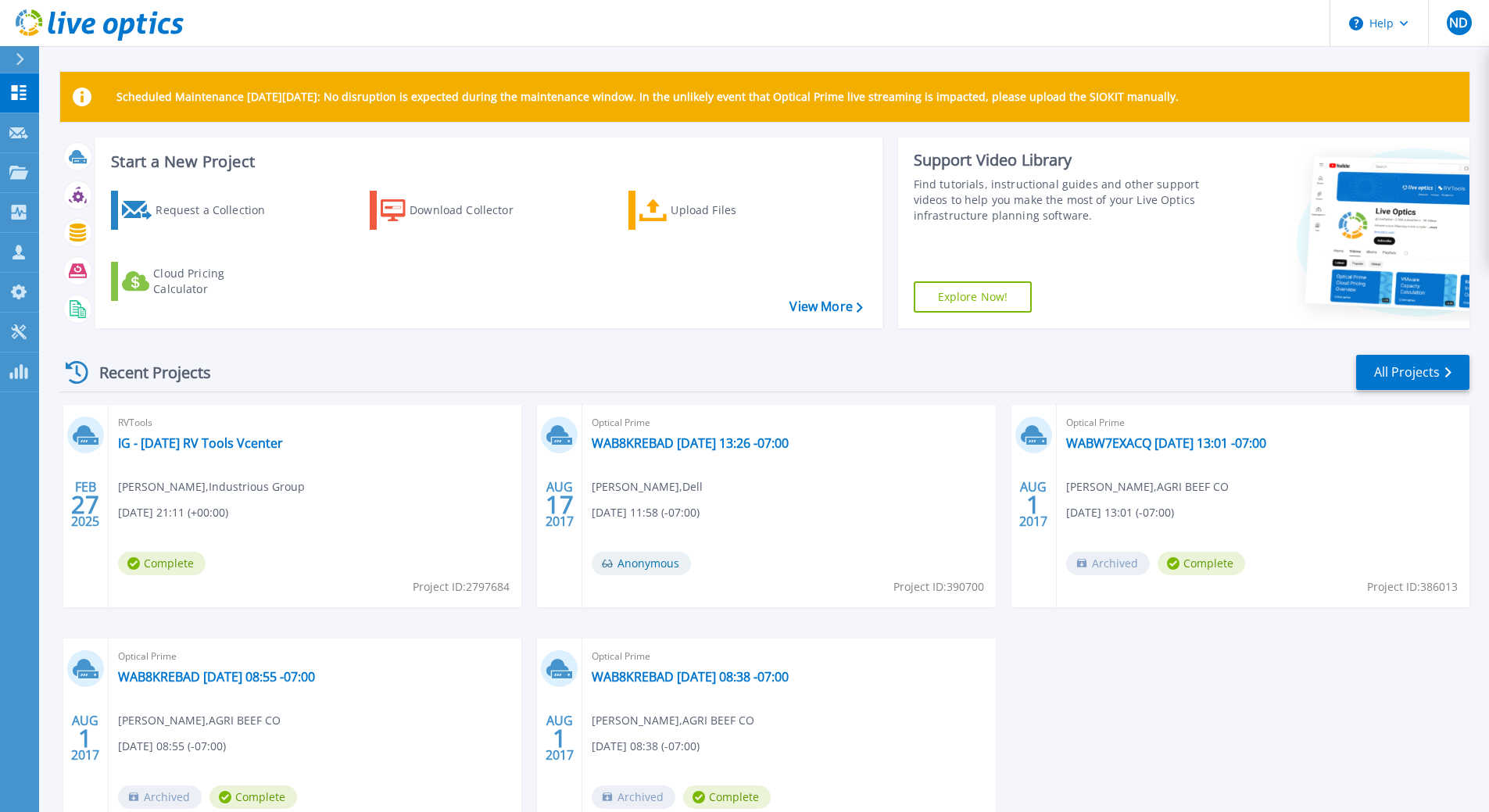
click at [502, 340] on div "Recent Projects All Projects [DATE] RVTools IG - [DATE] RV Tools Vcenter [PERSO…" at bounding box center [765, 612] width 1409 height 544
